Goal: Transaction & Acquisition: Obtain resource

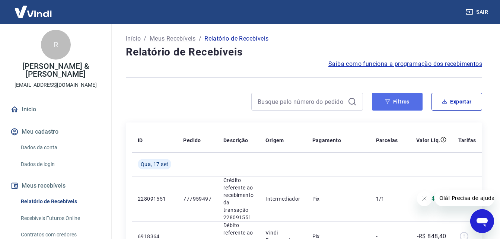
click at [401, 99] on button "Filtros" at bounding box center [397, 102] width 51 height 18
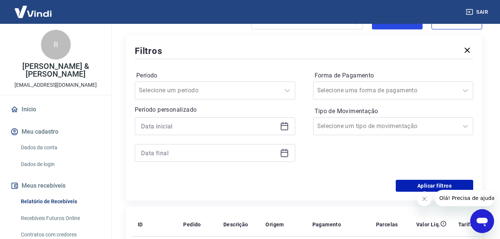
scroll to position [112, 0]
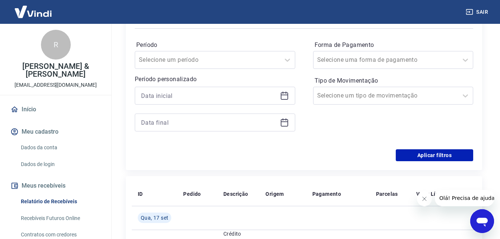
click at [281, 97] on icon at bounding box center [284, 95] width 9 height 9
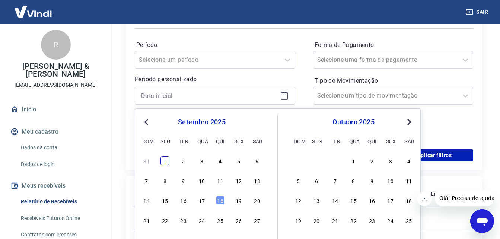
click at [164, 160] on div "1" at bounding box center [164, 160] width 9 height 9
type input "[DATE]"
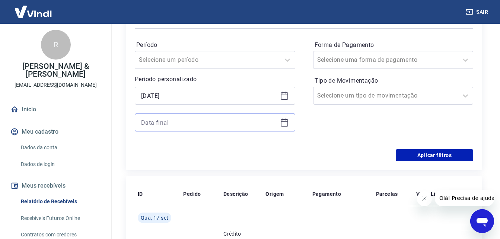
click at [275, 128] on input at bounding box center [209, 122] width 136 height 11
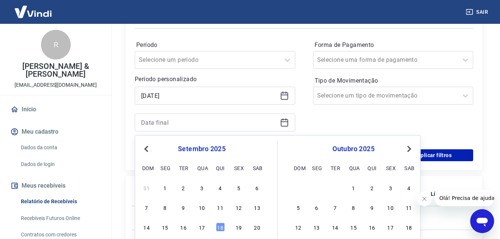
click at [284, 124] on icon at bounding box center [284, 122] width 9 height 9
click at [219, 227] on div "18" at bounding box center [220, 227] width 9 height 9
type input "[DATE]"
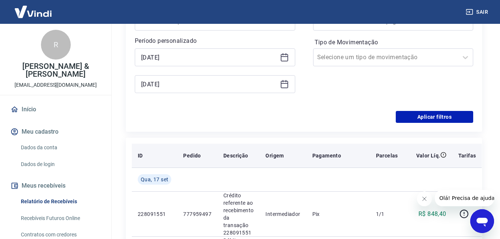
scroll to position [186, 0]
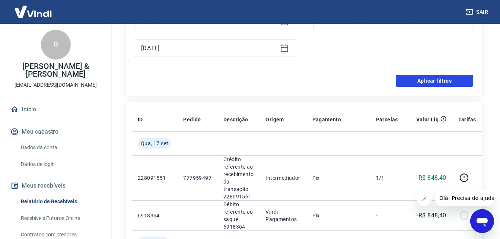
click at [442, 85] on button "Aplicar filtros" at bounding box center [434, 81] width 77 height 12
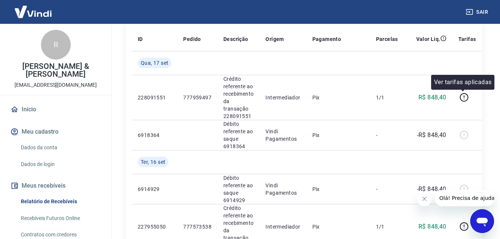
scroll to position [37, 0]
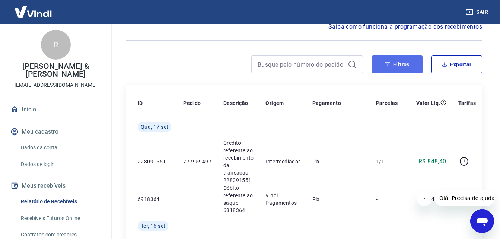
click at [411, 66] on button "Filtros" at bounding box center [397, 64] width 51 height 18
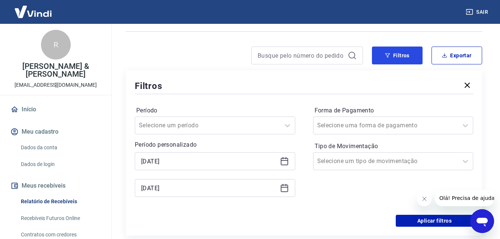
scroll to position [149, 0]
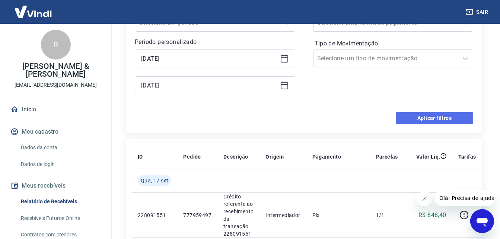
click at [434, 124] on button "Aplicar filtros" at bounding box center [434, 118] width 77 height 12
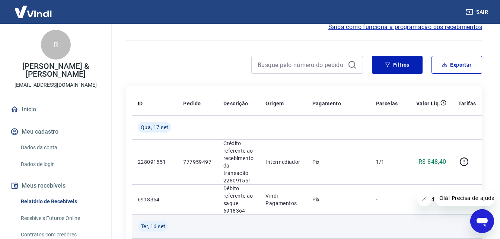
scroll to position [0, 0]
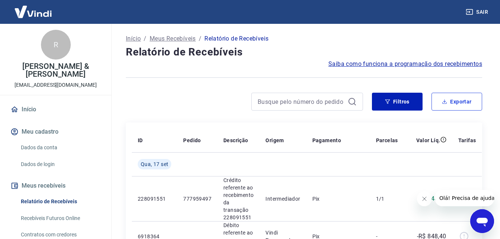
click at [440, 103] on button "Exportar" at bounding box center [457, 102] width 51 height 18
type input "[DATE]"
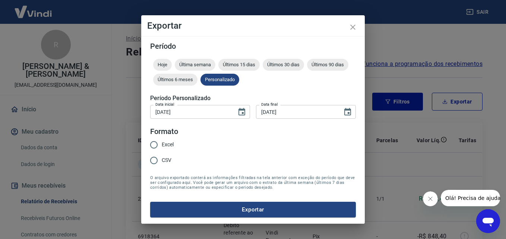
click at [161, 144] on input "Excel" at bounding box center [154, 145] width 16 height 16
radio input "true"
click at [163, 159] on span "CSV" at bounding box center [167, 160] width 10 height 8
click at [162, 159] on input "CSV" at bounding box center [154, 161] width 16 height 16
radio input "true"
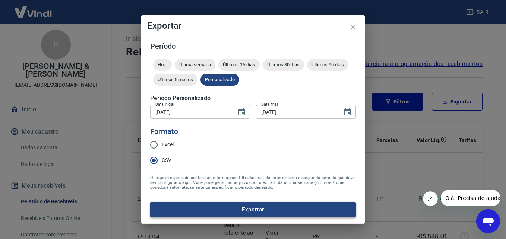
click at [231, 214] on button "Exportar" at bounding box center [253, 210] width 206 height 16
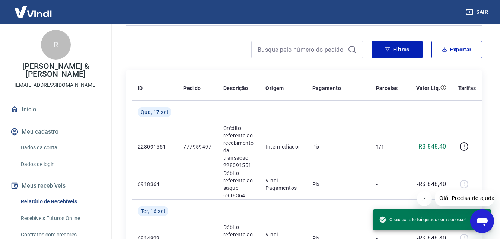
scroll to position [112, 0]
